Goal: Task Accomplishment & Management: Manage account settings

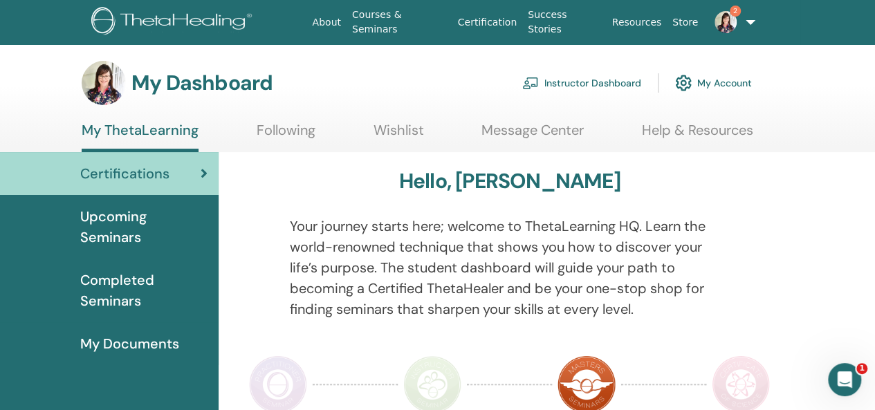
click at [577, 81] on link "Instructor Dashboard" at bounding box center [581, 83] width 119 height 30
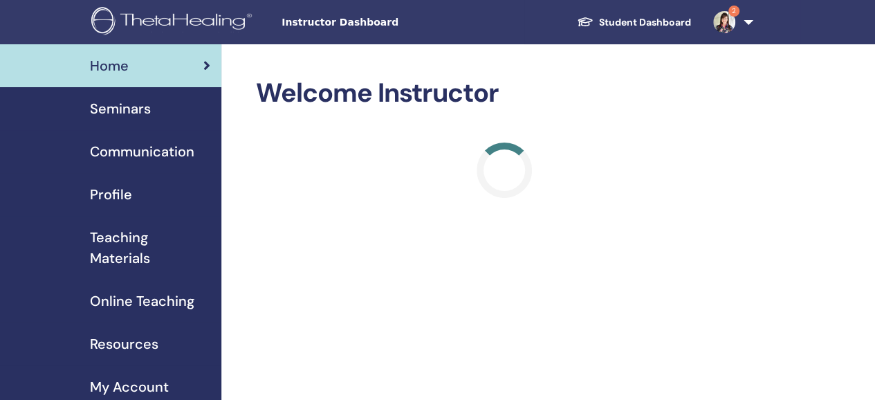
click at [144, 108] on span "Seminars" at bounding box center [120, 108] width 61 height 21
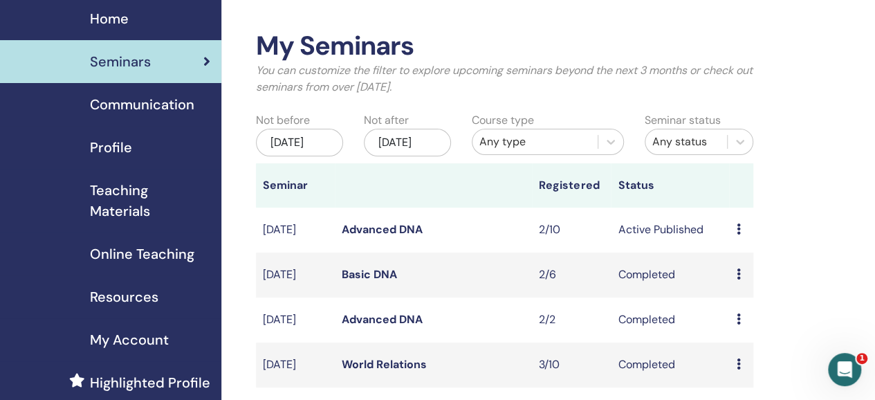
scroll to position [69, 0]
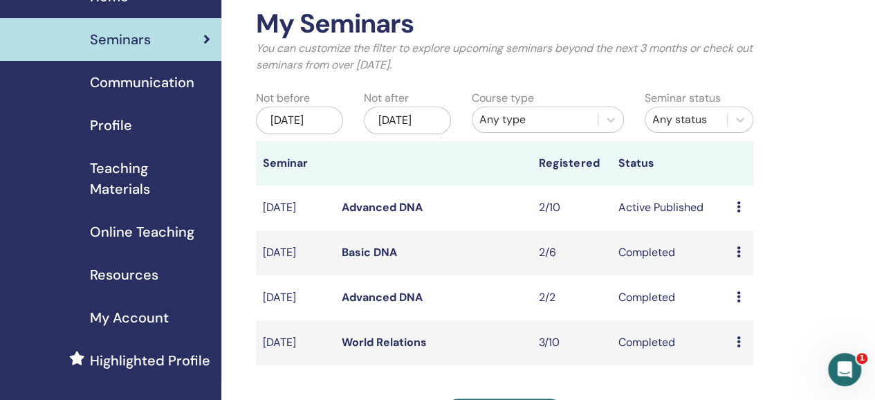
click at [734, 217] on td "Preview Edit Attendees Cancel" at bounding box center [741, 207] width 24 height 45
drag, startPoint x: 734, startPoint y: 220, endPoint x: 745, endPoint y: 221, distance: 11.1
click at [737, 221] on td "Preview Edit Attendees Cancel" at bounding box center [741, 207] width 24 height 45
click at [735, 220] on td "Preview Edit Attendees Cancel" at bounding box center [741, 207] width 24 height 45
click at [404, 215] on link "Advanced DNA" at bounding box center [382, 207] width 81 height 15
